Goal: Information Seeking & Learning: Learn about a topic

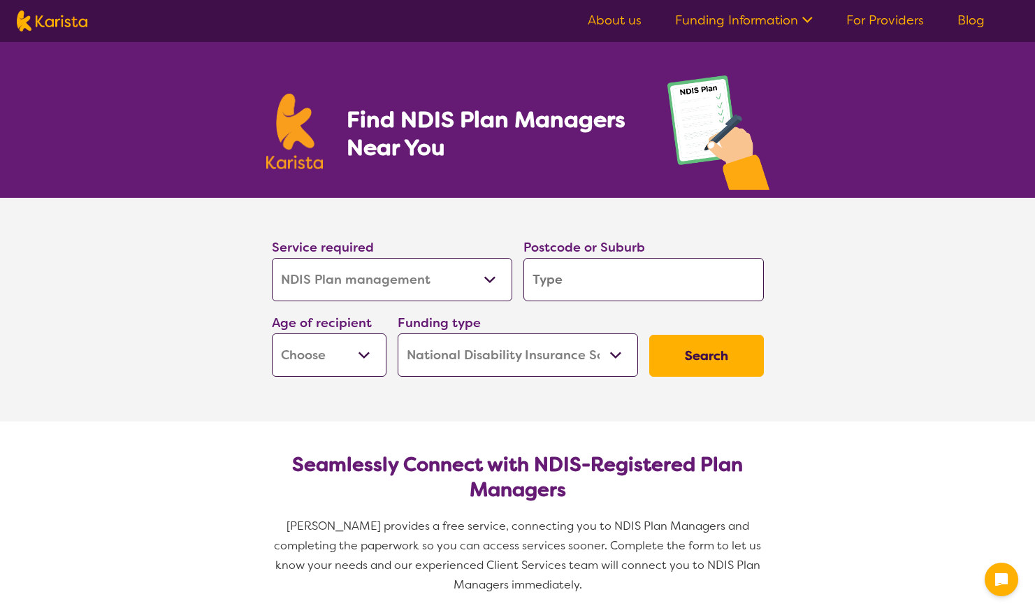
select select "NDIS Plan management"
select select "NDIS"
select select "NDIS Plan management"
select select "NDIS"
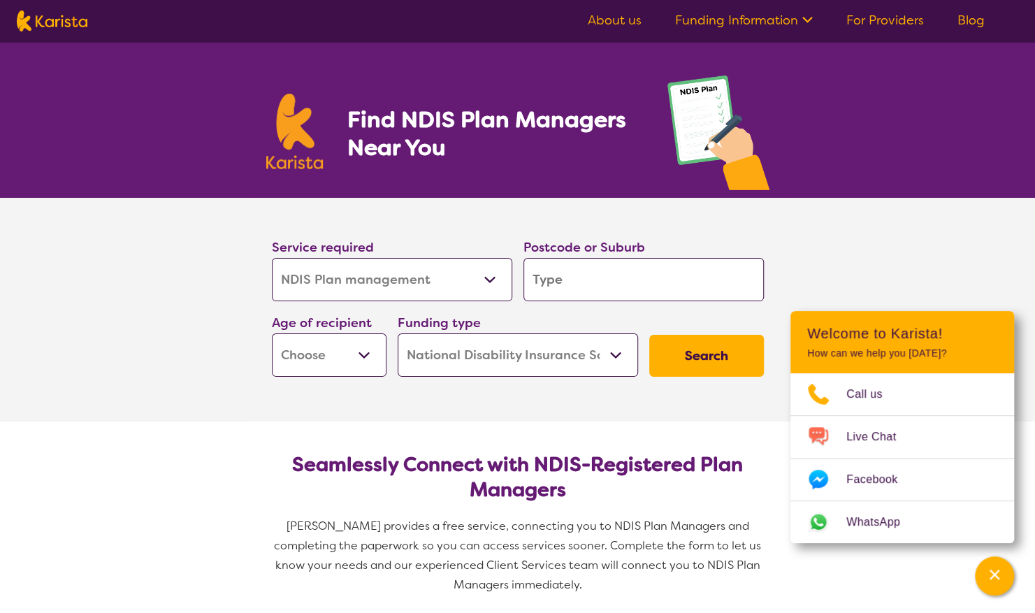
click at [493, 277] on select "Allied Health Assistant Assessment ([MEDICAL_DATA] or [MEDICAL_DATA]) Behaviour…" at bounding box center [392, 279] width 240 height 43
select select "NDIS Support Coordination"
click at [272, 258] on select "Allied Health Assistant Assessment ([MEDICAL_DATA] or [MEDICAL_DATA]) Behaviour…" at bounding box center [392, 279] width 240 height 43
select select "NDIS Support Coordination"
click at [579, 282] on input "search" at bounding box center [643, 279] width 240 height 43
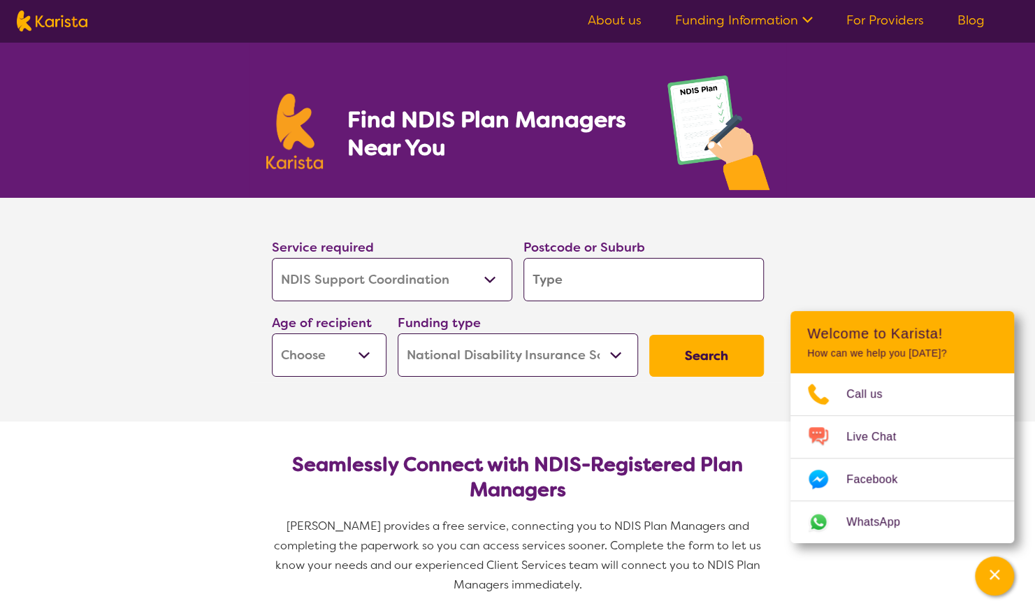
type input "s"
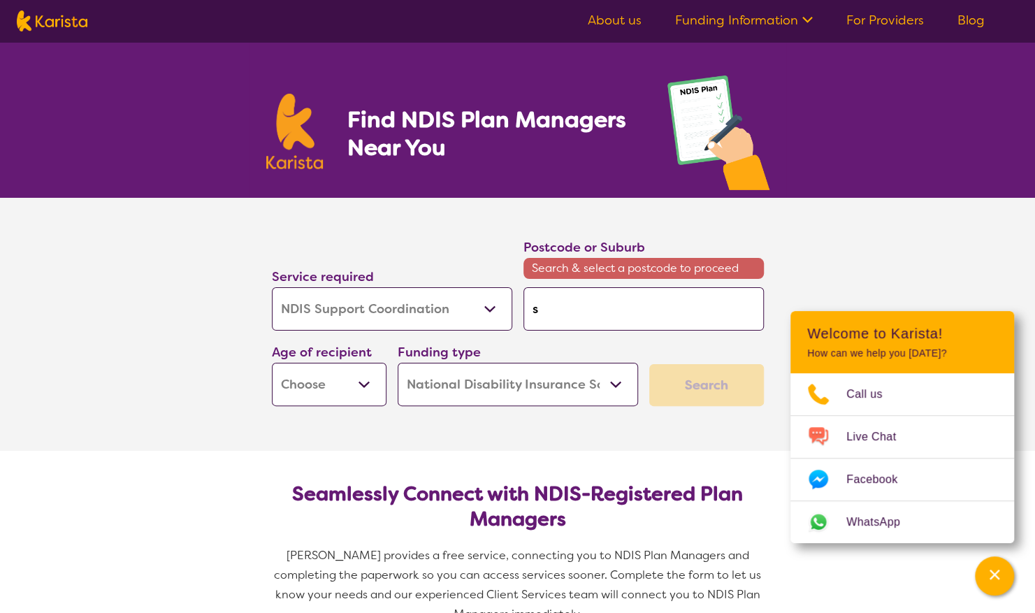
type input "so"
type input "sou"
type input "sout"
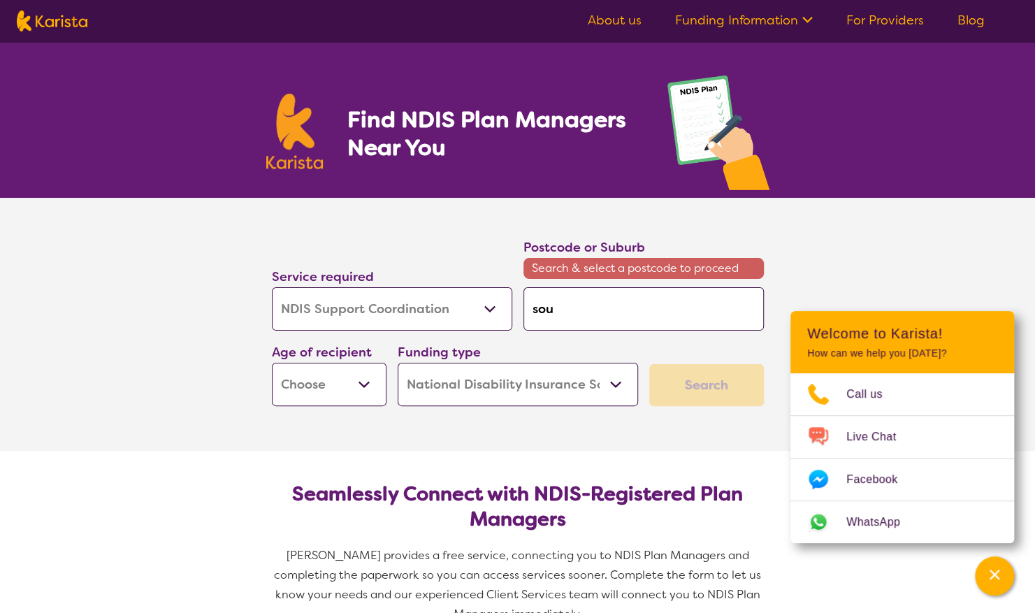
type input "sout"
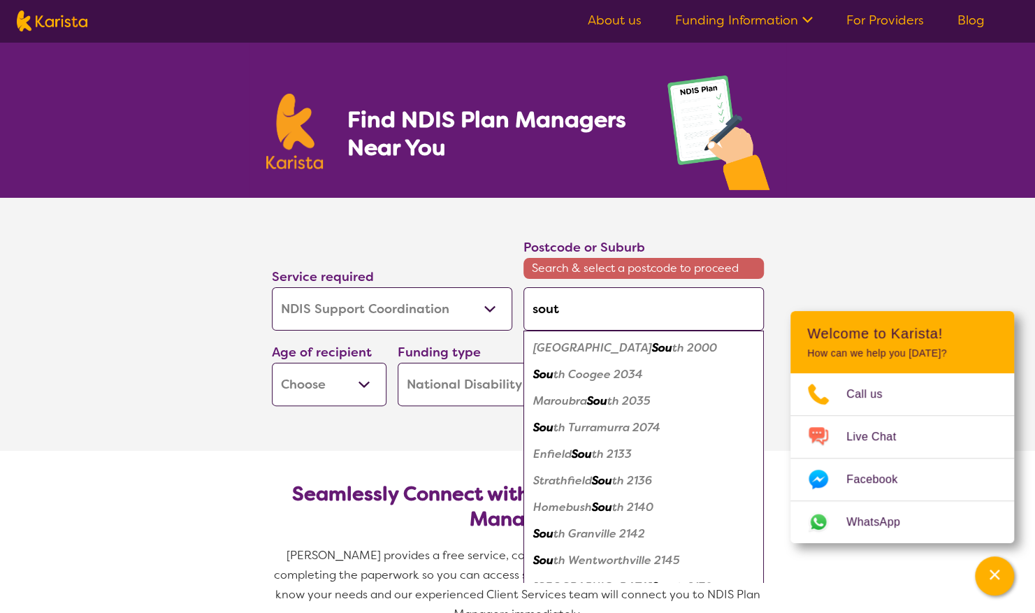
type input "south"
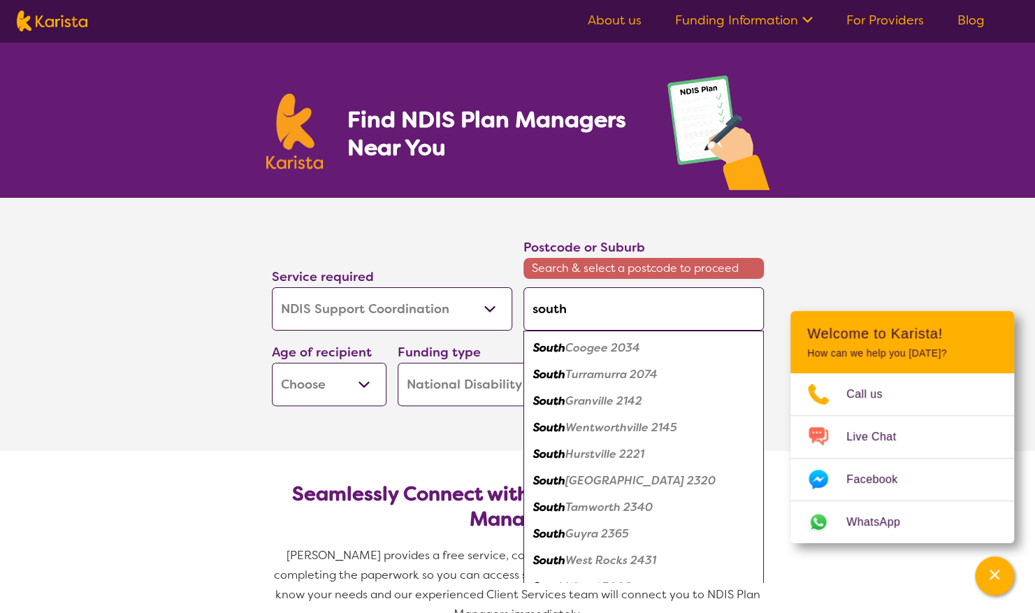
type input "south a"
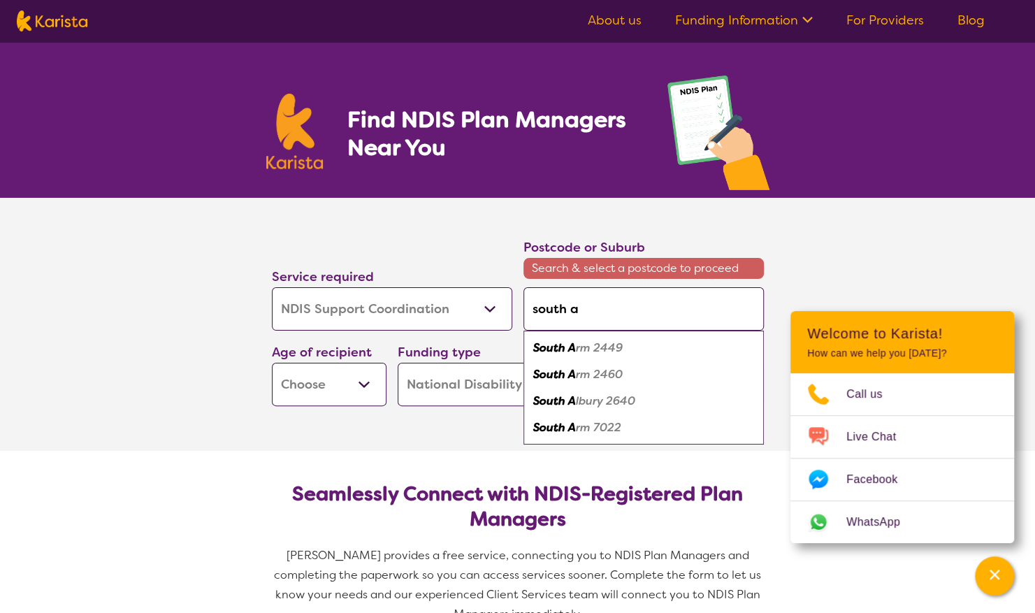
type input "south au"
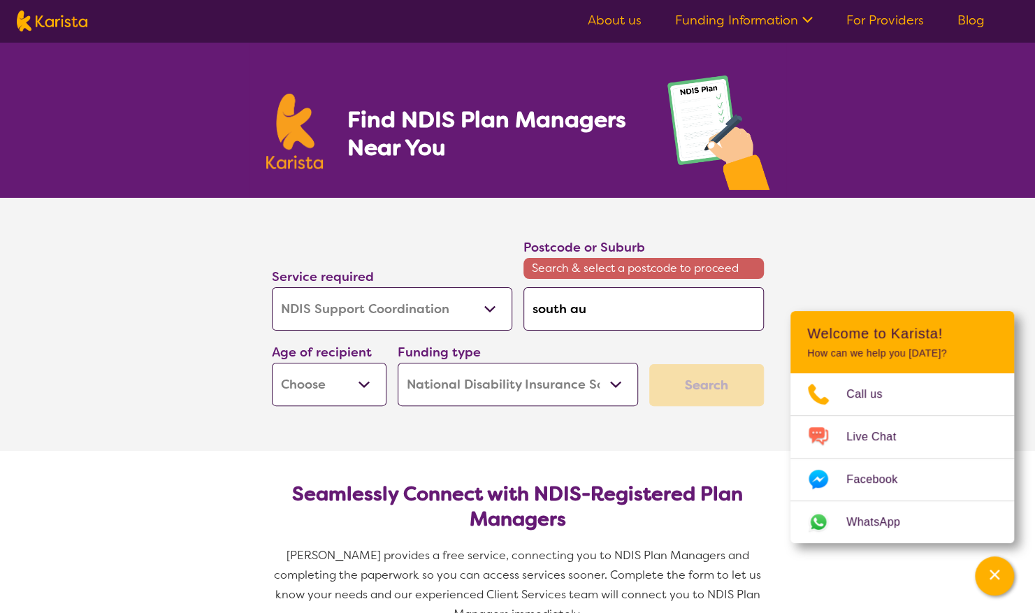
type input "south aus"
type input "south aust"
type input "south austr"
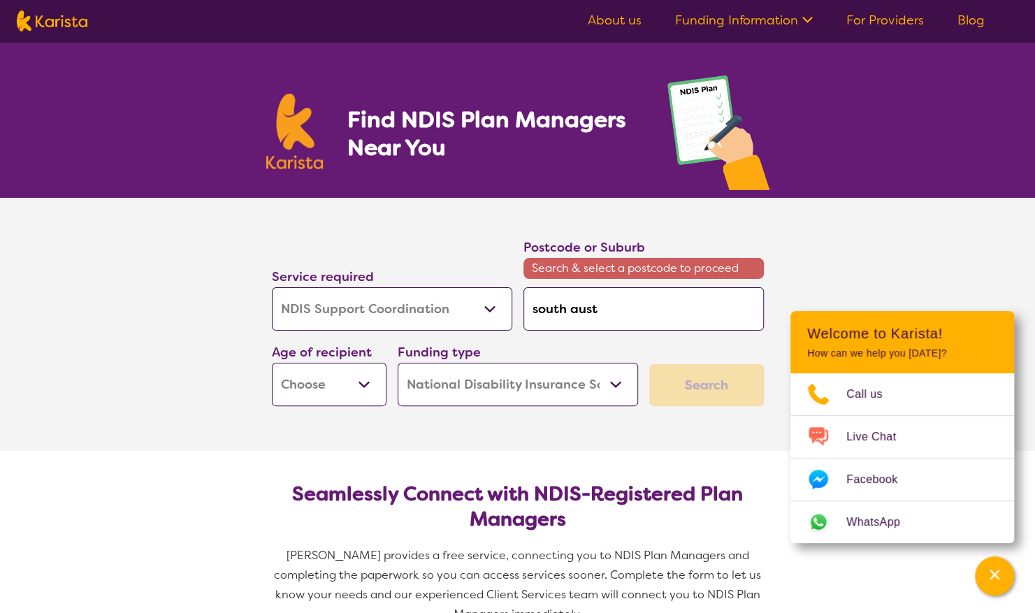
type input "south austr"
type input "south austra"
type input "south austr"
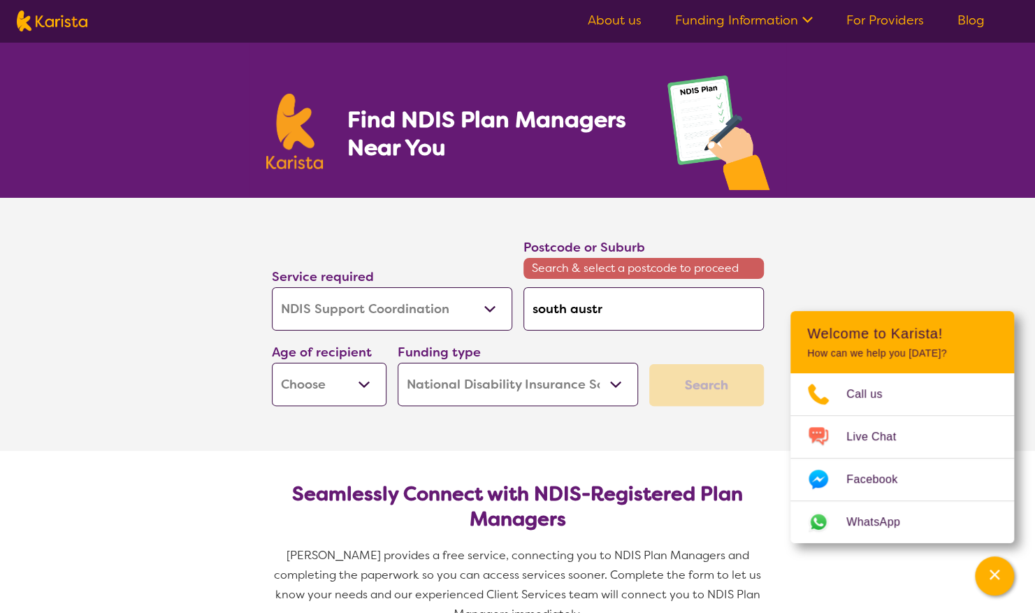
type input "south aust"
type input "south aus"
type input "south au"
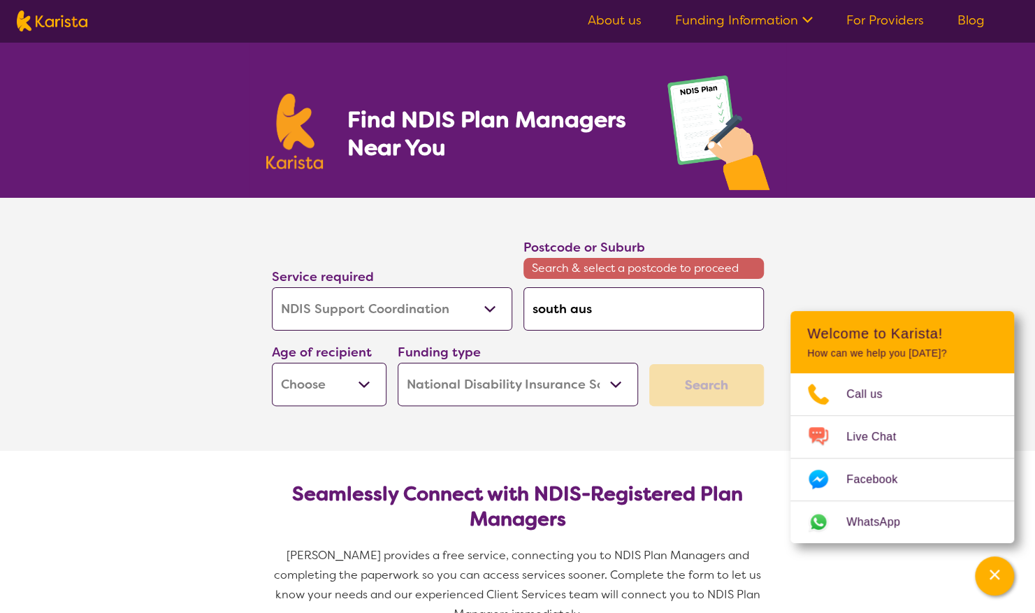
type input "south au"
type input "south a"
type input "south"
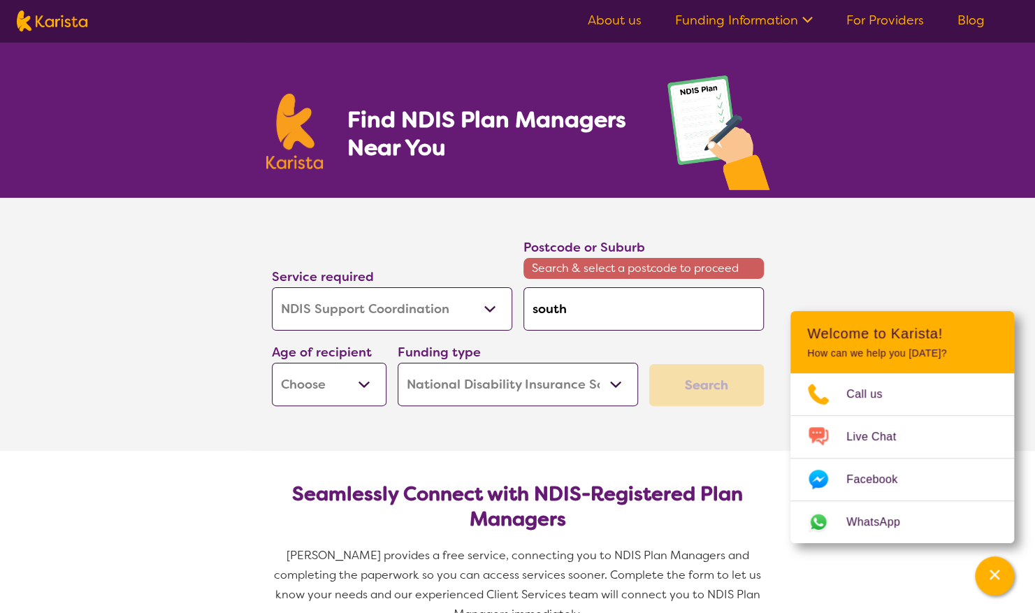
type input "south"
type input "sout"
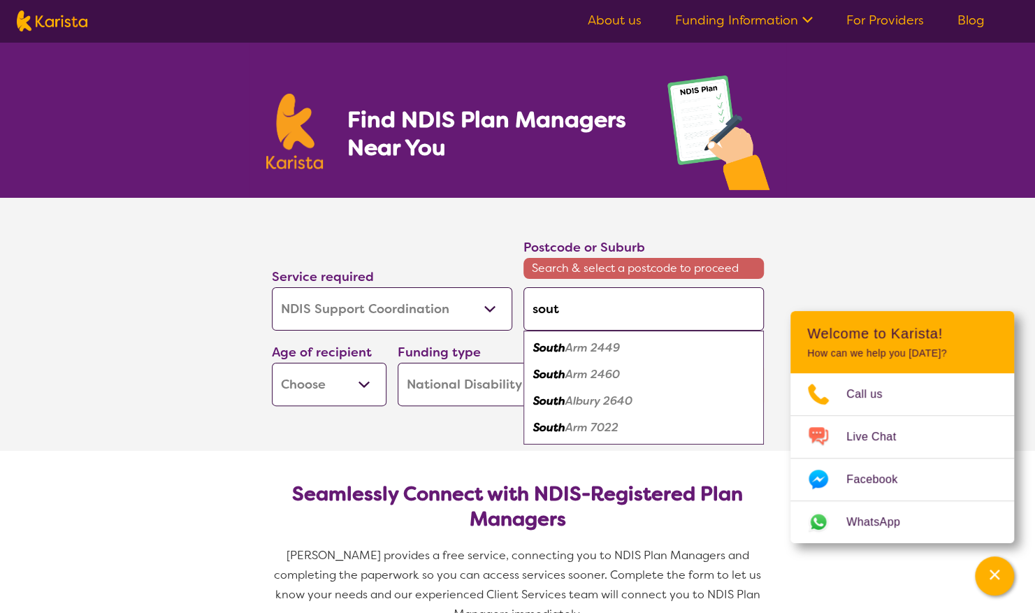
type input "sou"
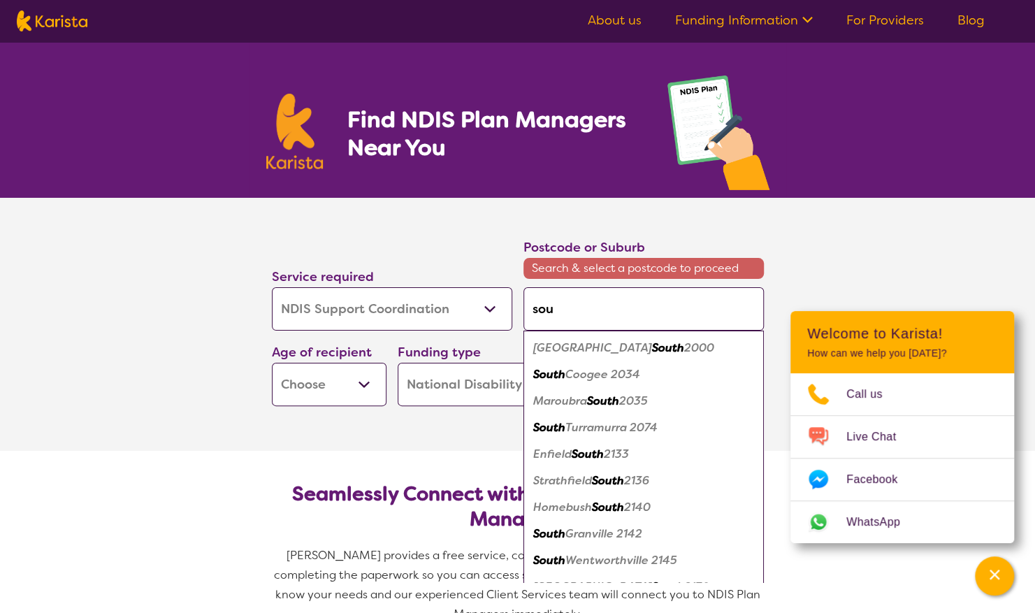
type input "so"
type input "s"
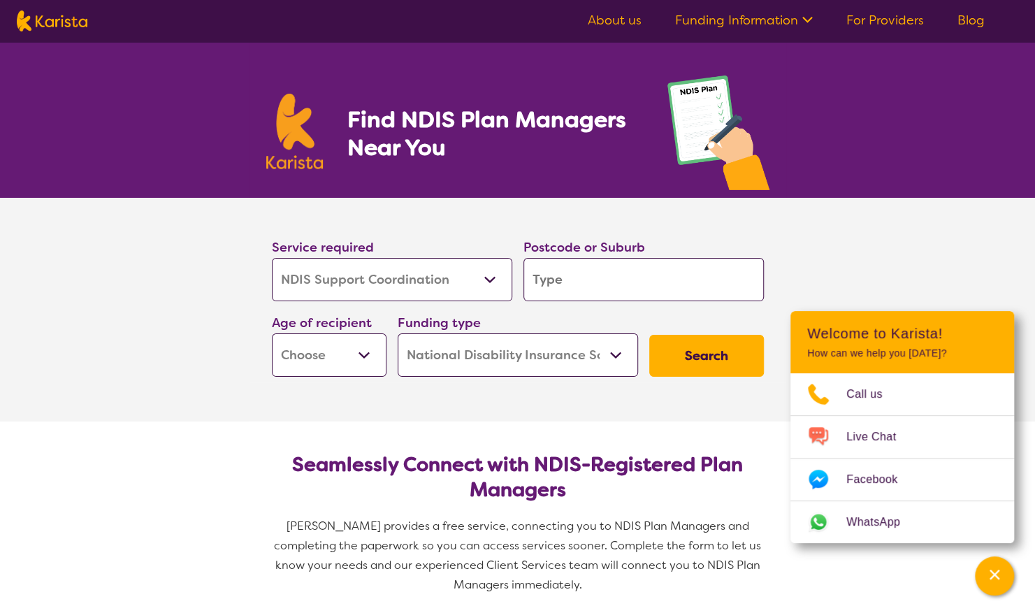
type input "5"
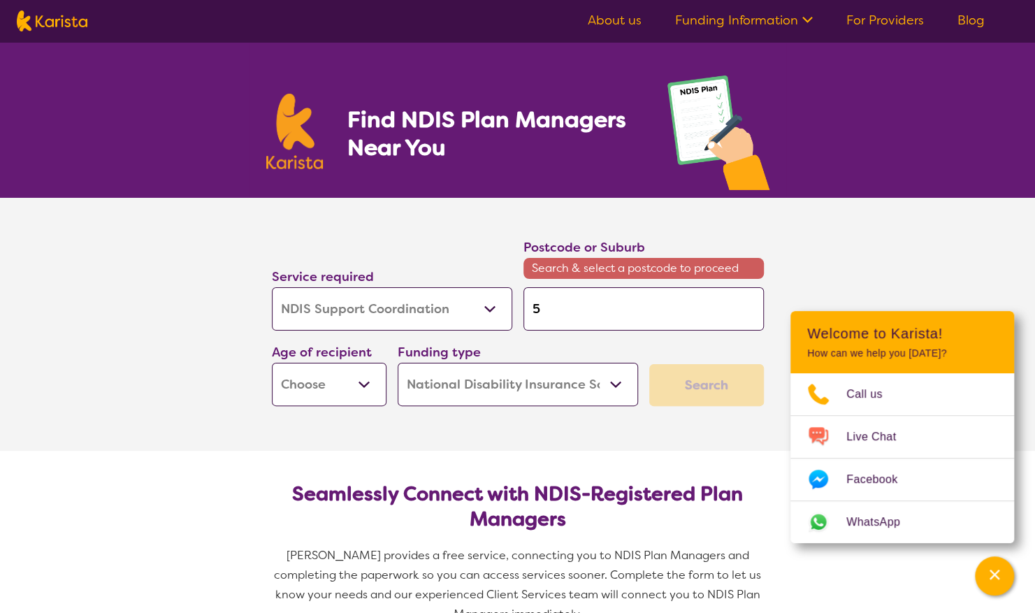
type input "50"
type input "500"
type input "5000"
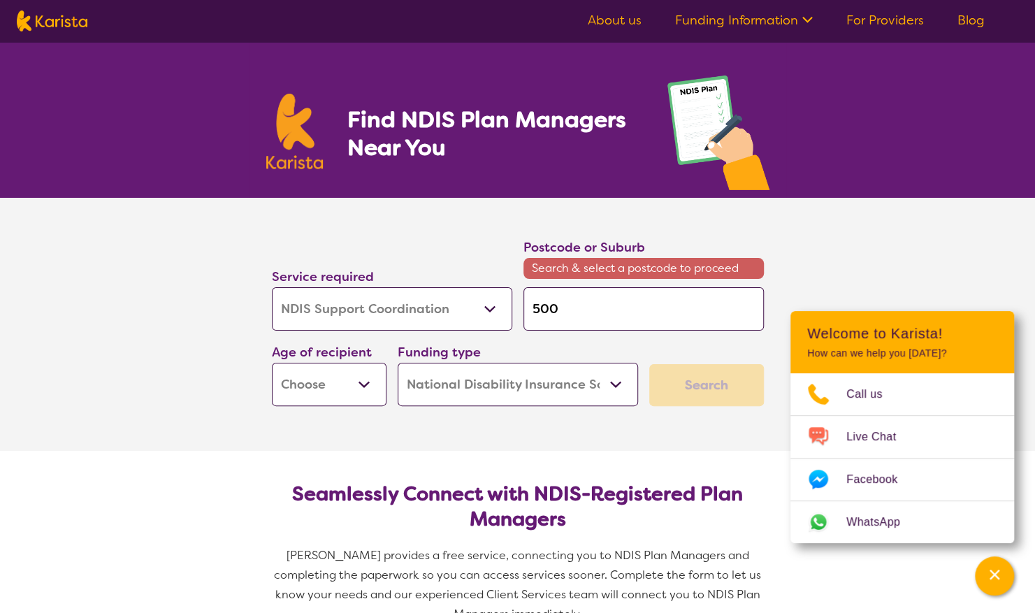
type input "5000"
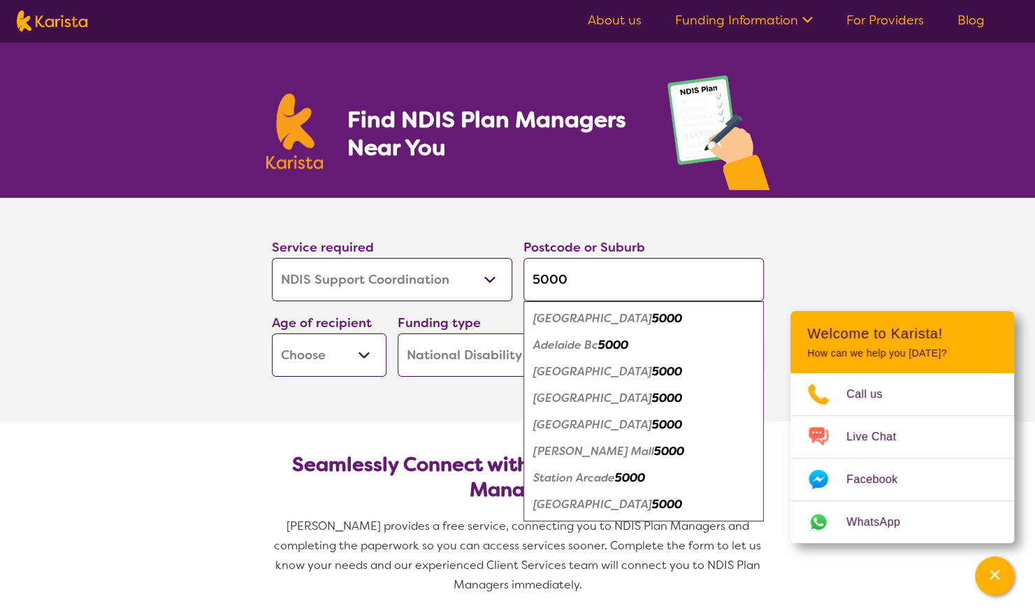
type input "5000"
click at [577, 320] on em "[GEOGRAPHIC_DATA]" at bounding box center [592, 318] width 119 height 15
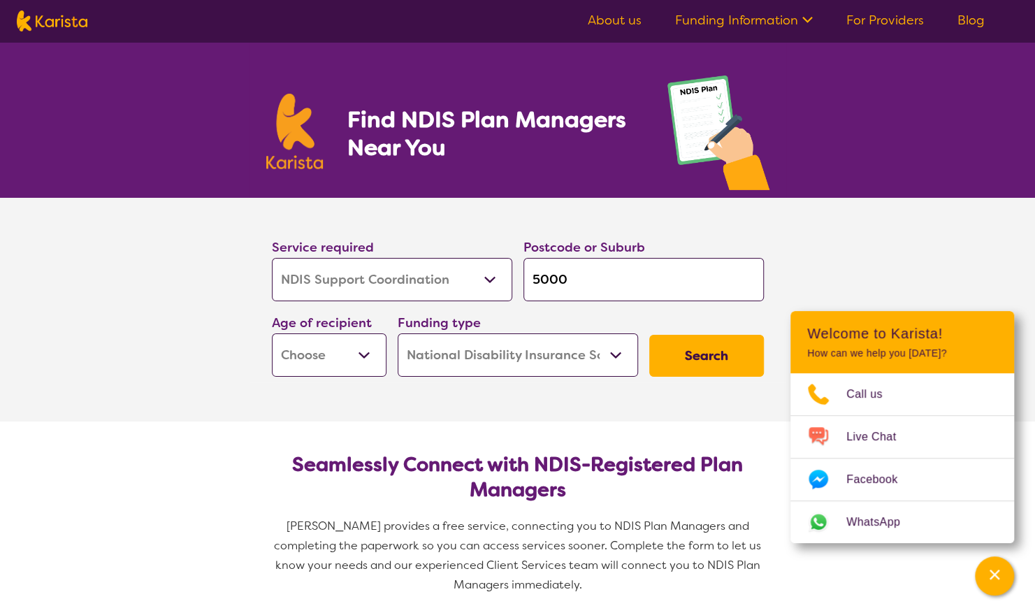
click at [363, 355] on select "Early Childhood - 0 to 9 Child - 10 to 11 Adolescent - 12 to 17 Adult - 18 to 6…" at bounding box center [329, 354] width 115 height 43
click at [711, 348] on button "Search" at bounding box center [706, 356] width 115 height 42
click at [367, 349] on select "Early Childhood - 0 to 9 Child - 10 to 11 Adolescent - 12 to 17 Adult - 18 to 6…" at bounding box center [329, 354] width 115 height 43
select select "EC"
click at [272, 333] on select "Early Childhood - 0 to 9 Child - 10 to 11 Adolescent - 12 to 17 Adult - 18 to 6…" at bounding box center [329, 354] width 115 height 43
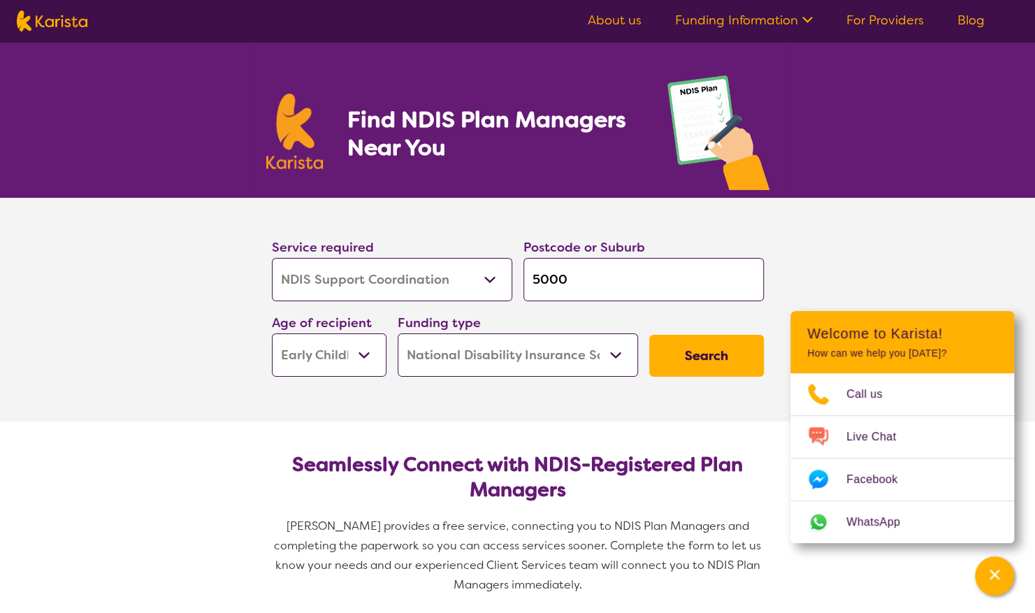
select select "EC"
click at [709, 354] on button "Search" at bounding box center [706, 356] width 115 height 42
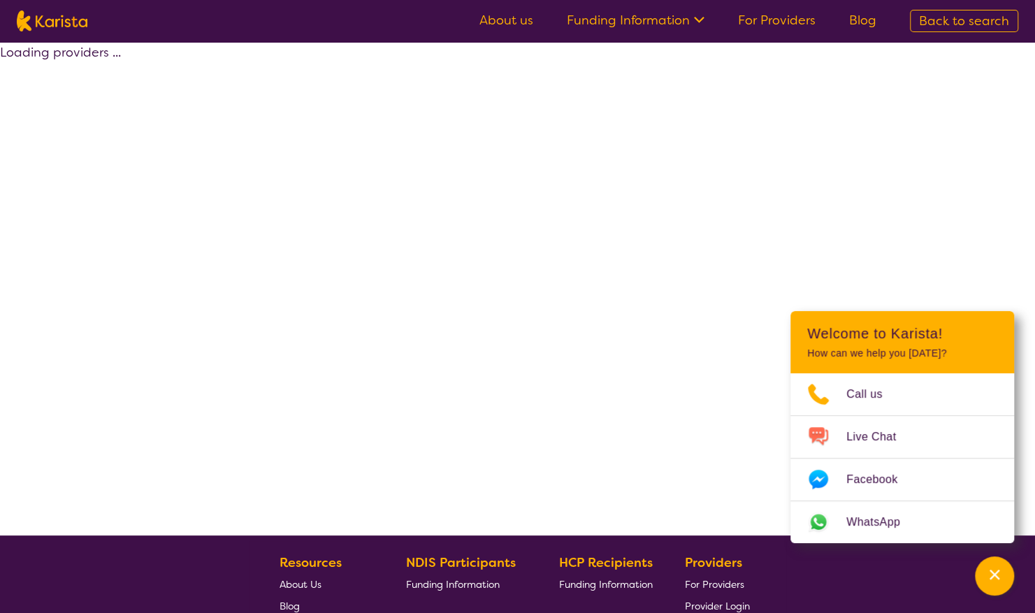
select select "by_score"
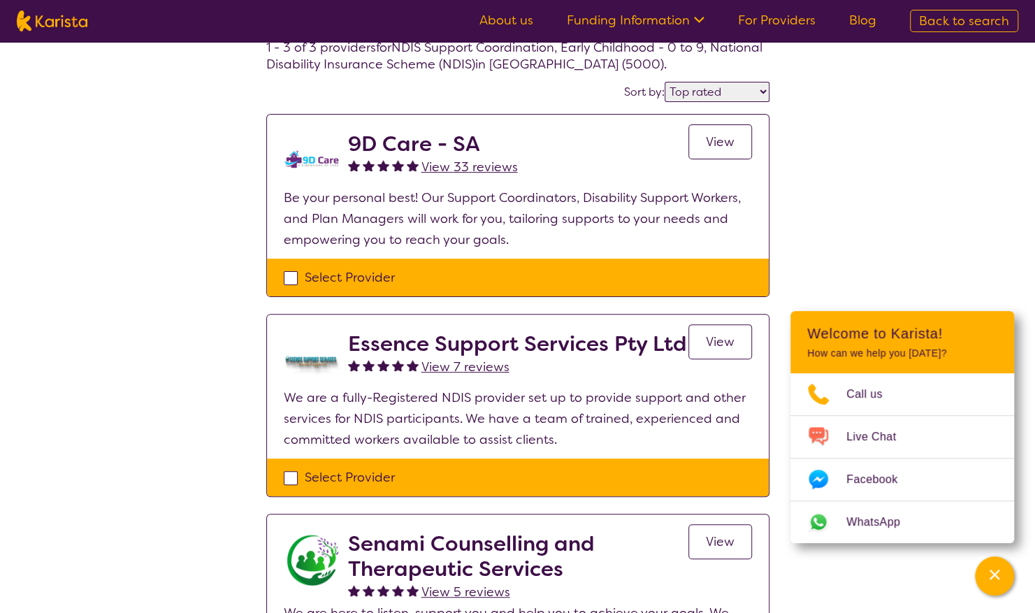
scroll to position [82, 0]
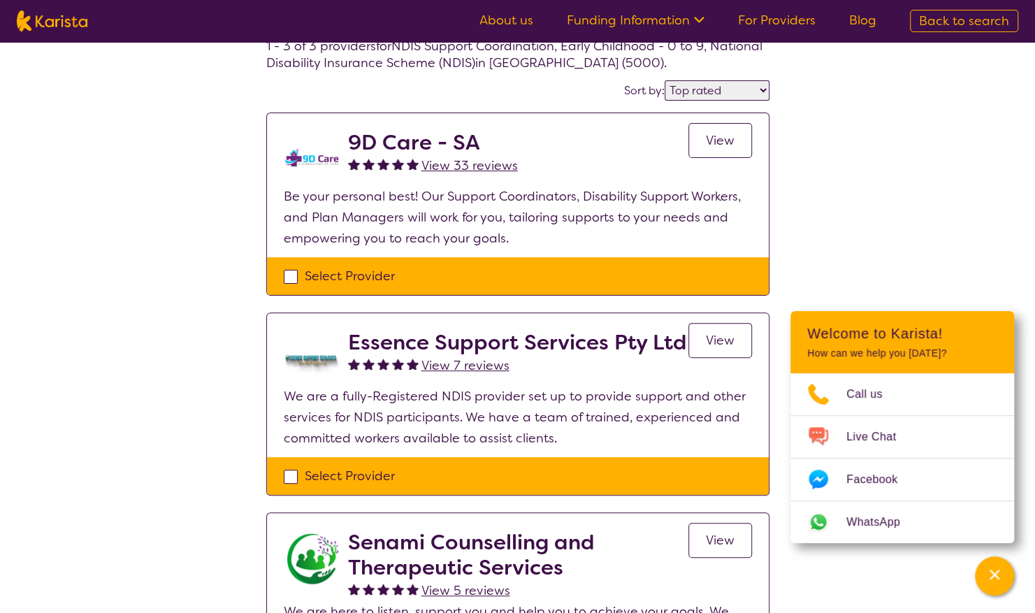
click at [474, 161] on span "View 33 reviews" at bounding box center [469, 165] width 96 height 17
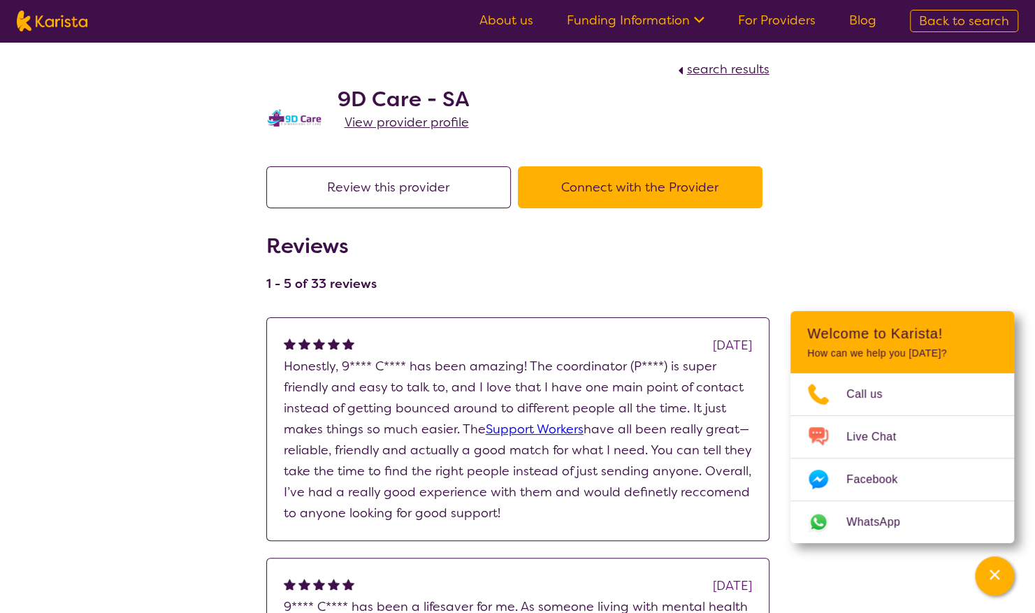
click at [717, 65] on span "search results" at bounding box center [728, 69] width 82 height 17
select select "by_score"
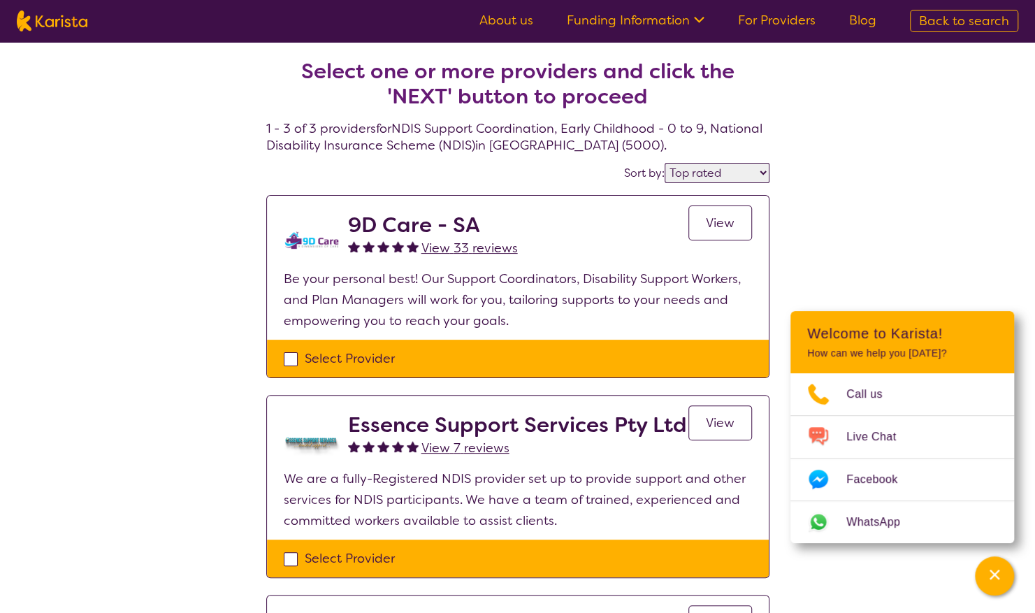
scroll to position [82, 0]
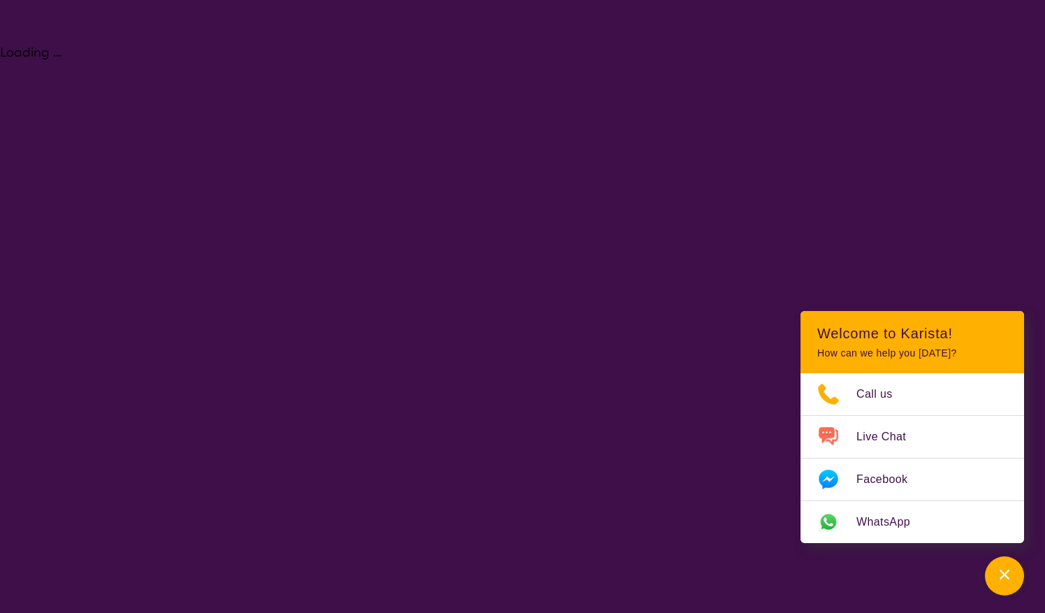
select select "NDIS Plan management"
select select "EC"
select select "NDIS"
select select "NDIS Plan management"
select select "EC"
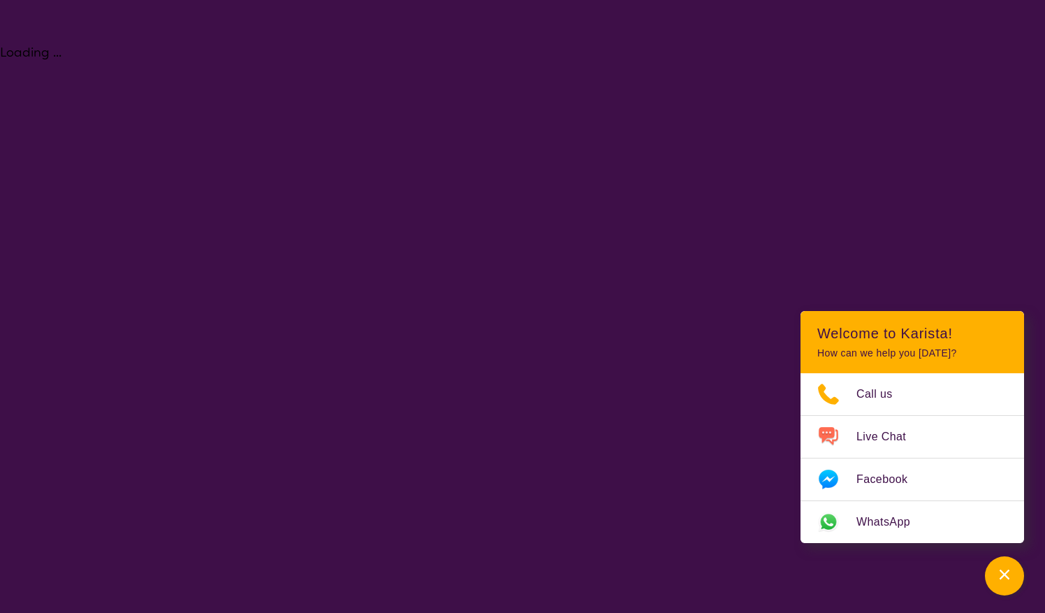
select select "NDIS"
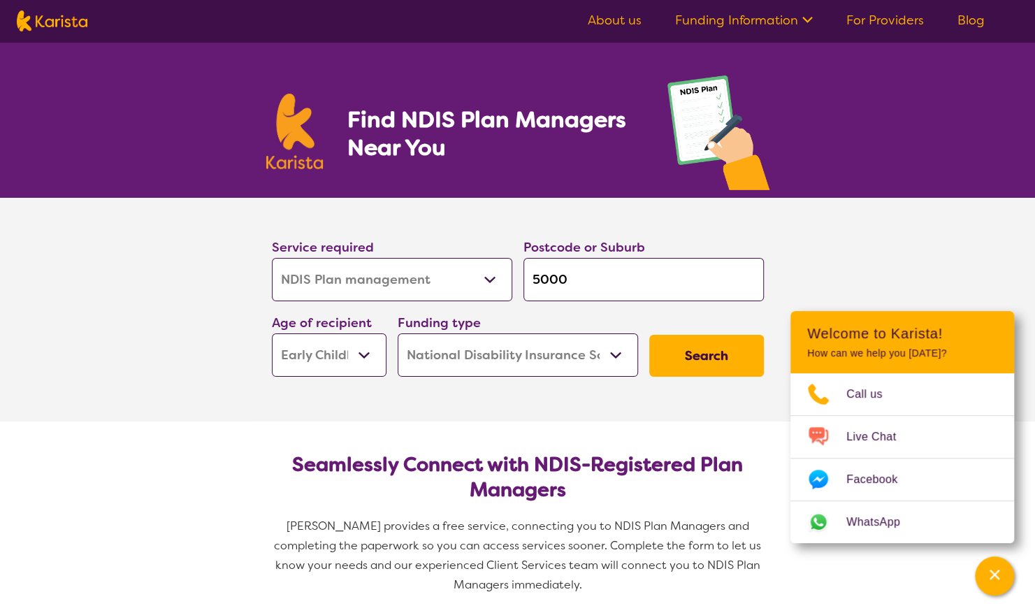
click at [491, 272] on select "Allied Health Assistant Assessment ([MEDICAL_DATA] or [MEDICAL_DATA]) Behaviour…" at bounding box center [392, 279] width 240 height 43
select select "NDIS Support Coordination"
click at [272, 258] on select "Allied Health Assistant Assessment ([MEDICAL_DATA] or [MEDICAL_DATA]) Behaviour…" at bounding box center [392, 279] width 240 height 43
select select "NDIS Support Coordination"
click at [708, 351] on button "Search" at bounding box center [706, 356] width 115 height 42
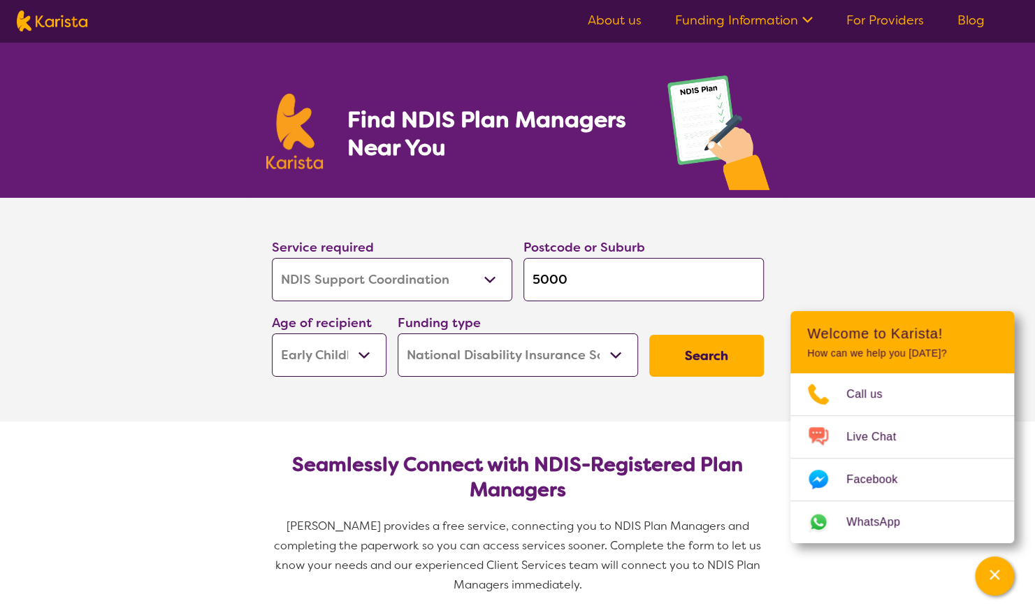
select select "by_score"
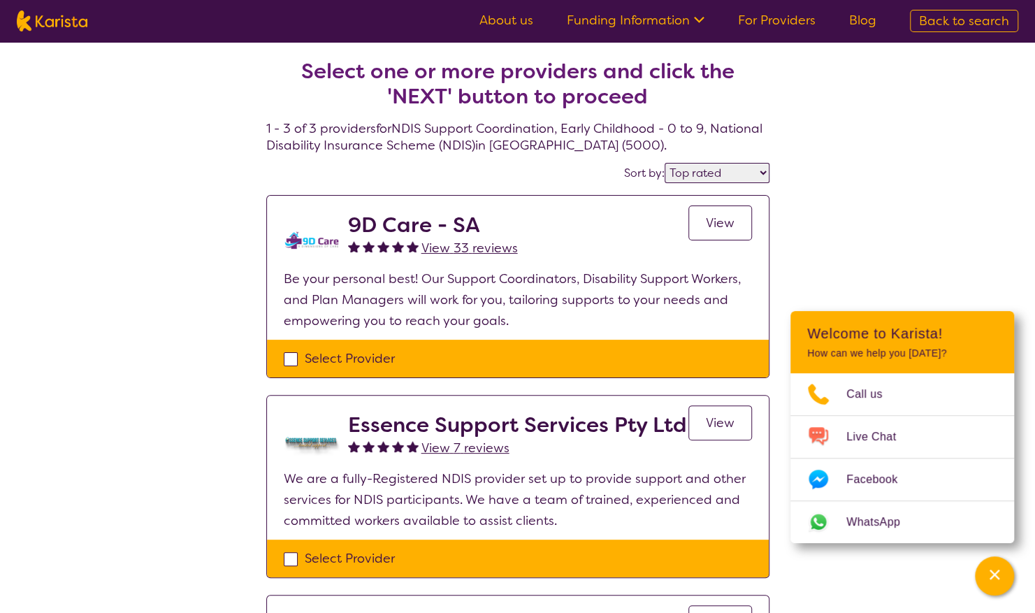
select select "NDIS Plan management"
select select "EC"
select select "NDIS"
select select "NDIS Plan management"
select select "EC"
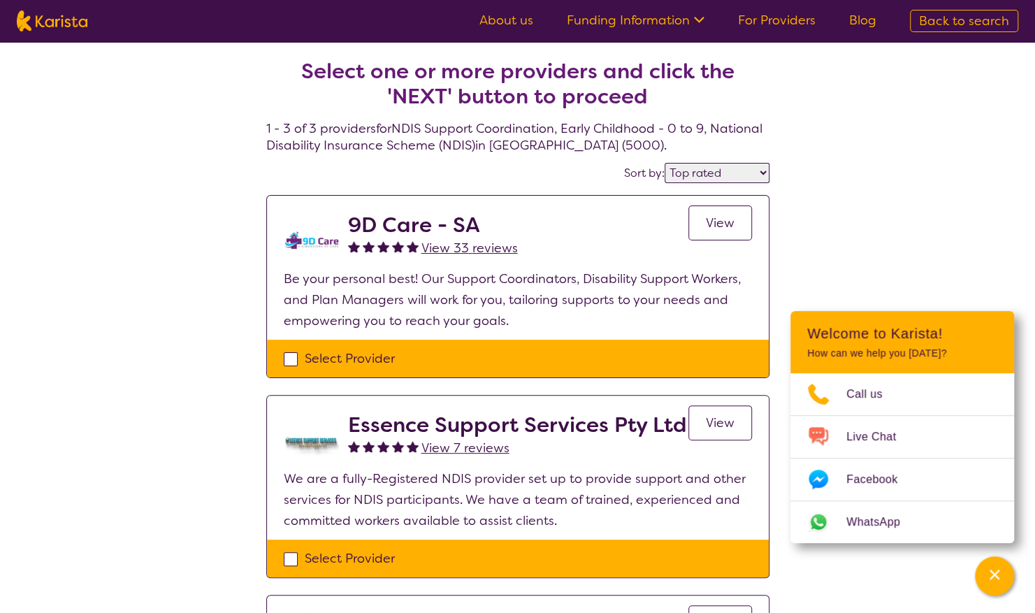
select select "NDIS"
